Goal: Contribute content

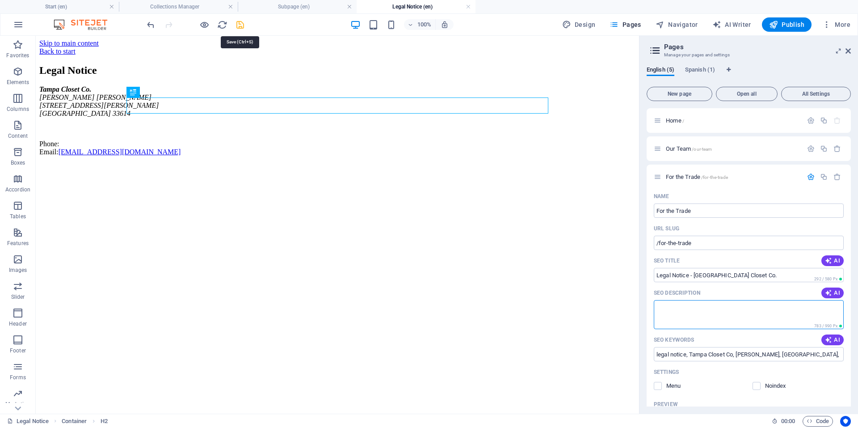
click at [240, 25] on icon "save" at bounding box center [240, 25] width 10 height 10
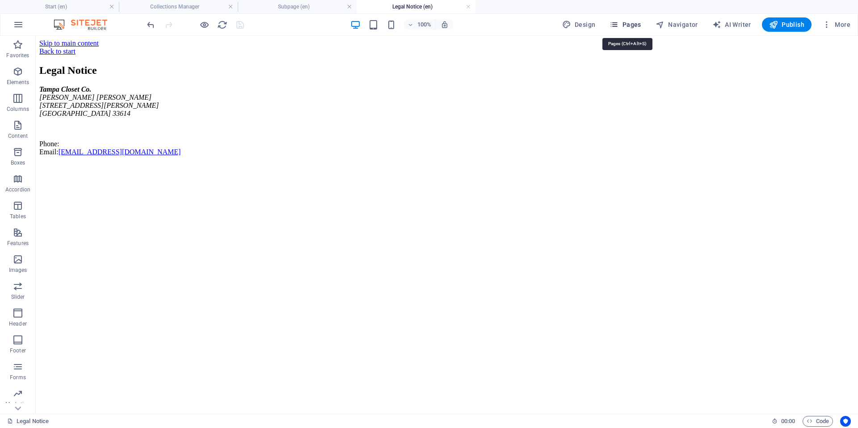
click at [634, 24] on span "Pages" at bounding box center [624, 24] width 31 height 9
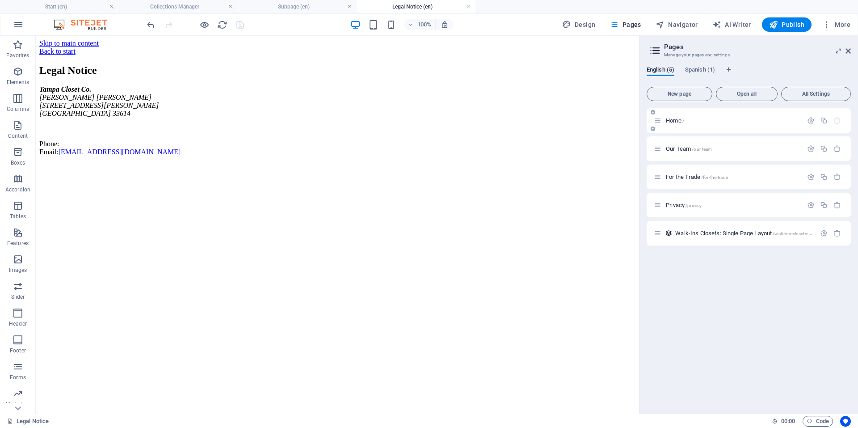
click at [668, 117] on div "Home /" at bounding box center [728, 120] width 149 height 10
click at [668, 120] on span "Home /" at bounding box center [675, 120] width 18 height 7
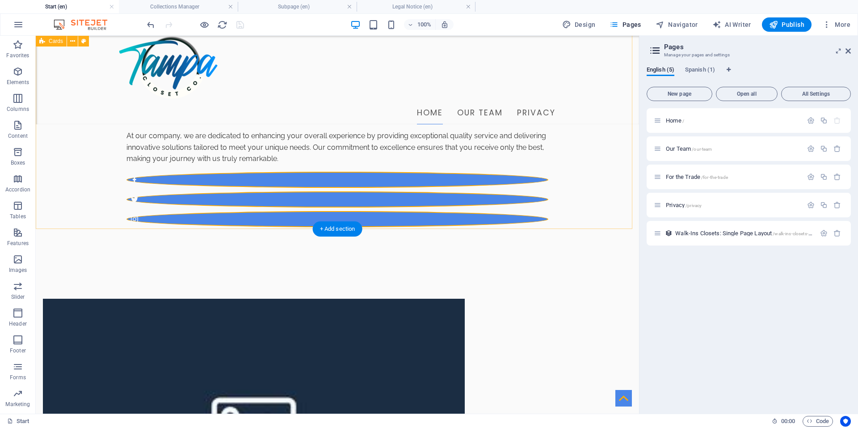
scroll to position [356, 0]
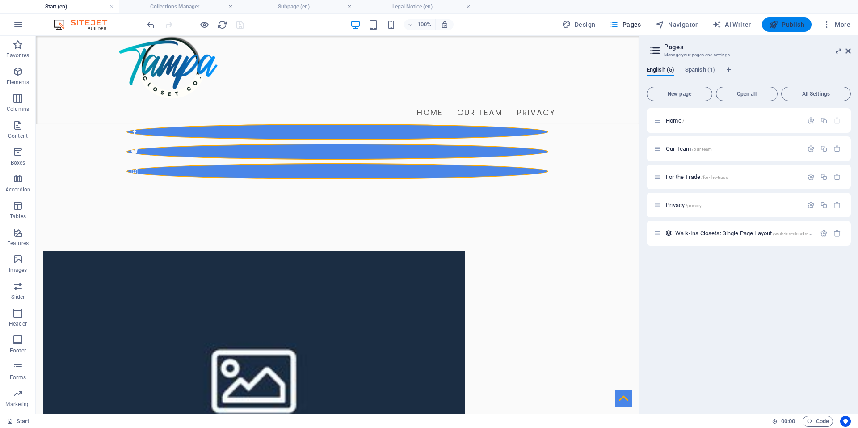
click at [793, 25] on span "Publish" at bounding box center [786, 24] width 35 height 9
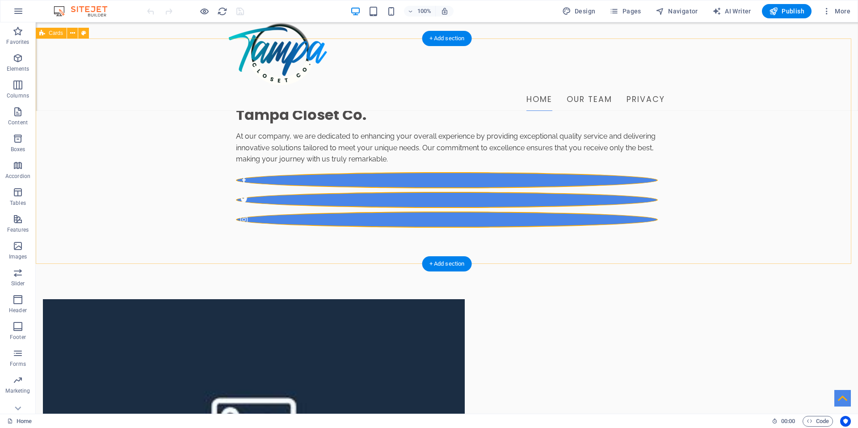
scroll to position [352, 0]
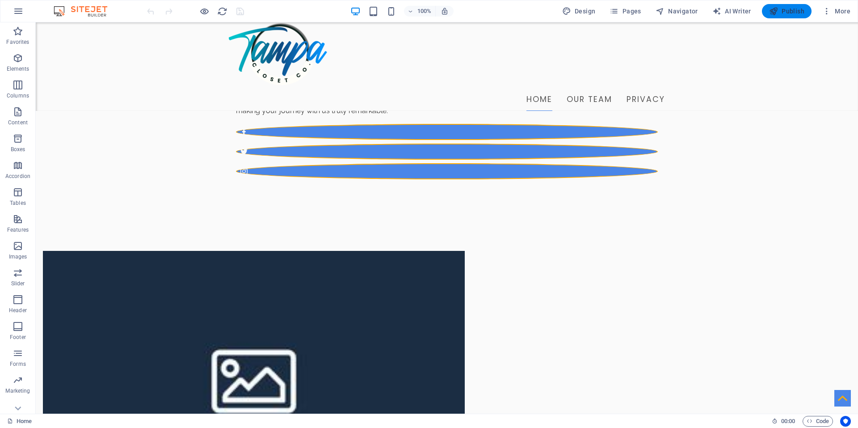
click at [793, 11] on span "Publish" at bounding box center [786, 11] width 35 height 9
